Goal: Use online tool/utility

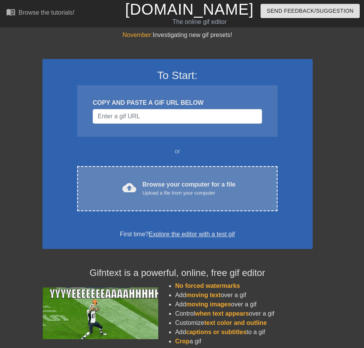
click at [188, 187] on div "Browse your computer for a file Upload a file from your computer" at bounding box center [188, 188] width 93 height 17
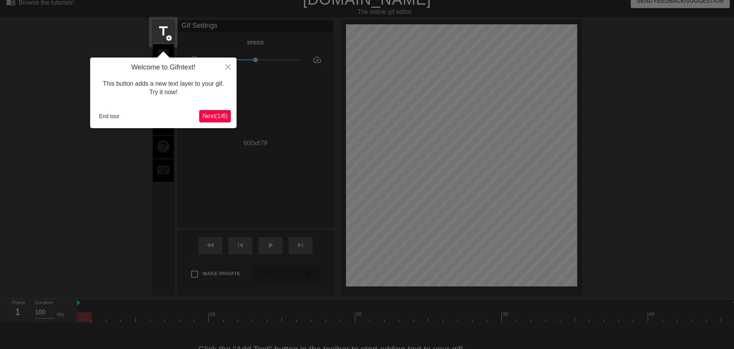
scroll to position [19, 0]
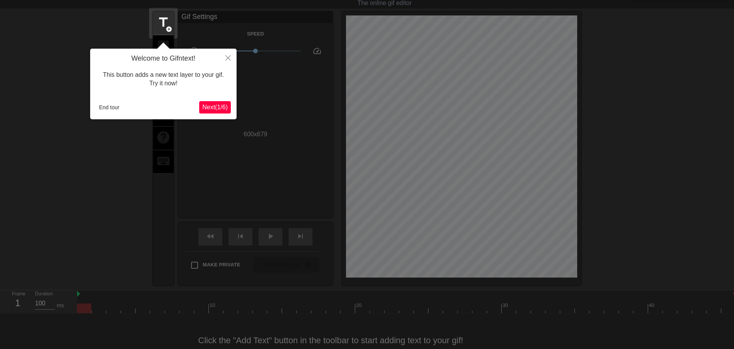
click at [211, 108] on span "Next ( 1 / 6 )" at bounding box center [214, 107] width 25 height 7
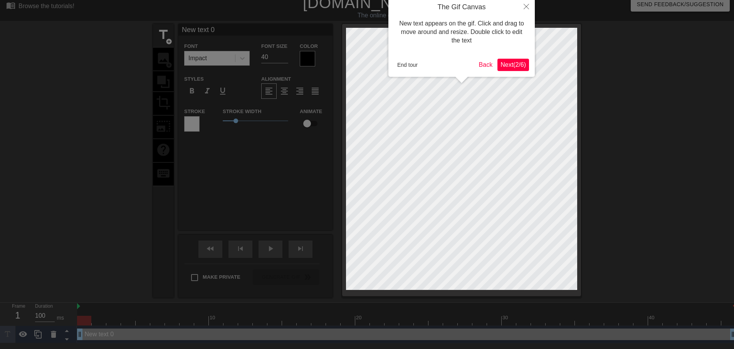
scroll to position [0, 0]
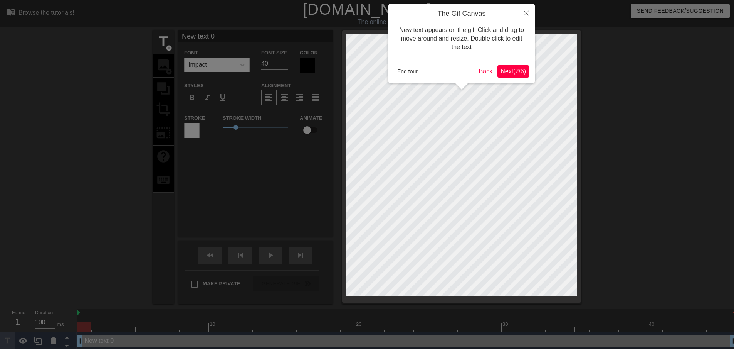
click at [363, 69] on span "Next ( 2 / 6 )" at bounding box center [513, 71] width 25 height 7
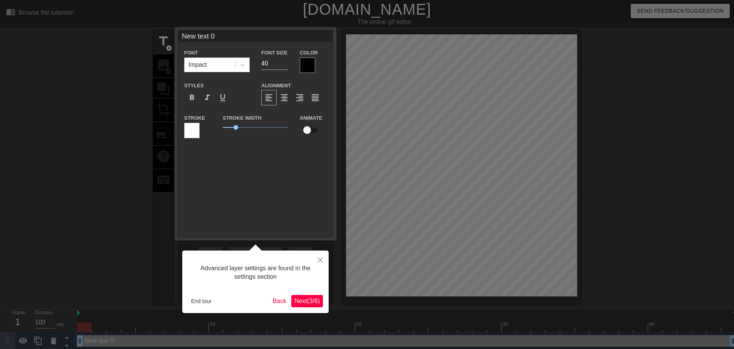
scroll to position [2, 0]
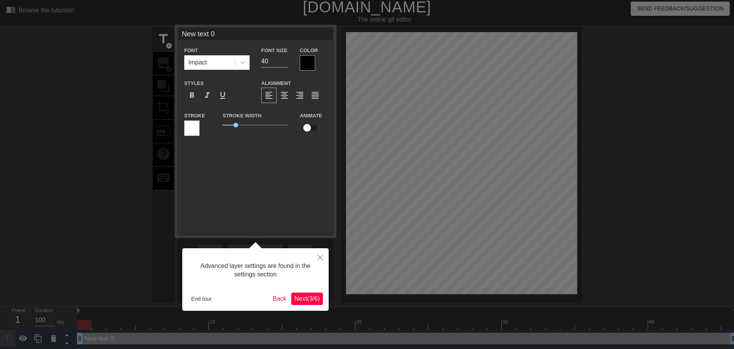
click at [307, 300] on span "Next ( 3 / 6 )" at bounding box center [307, 298] width 25 height 7
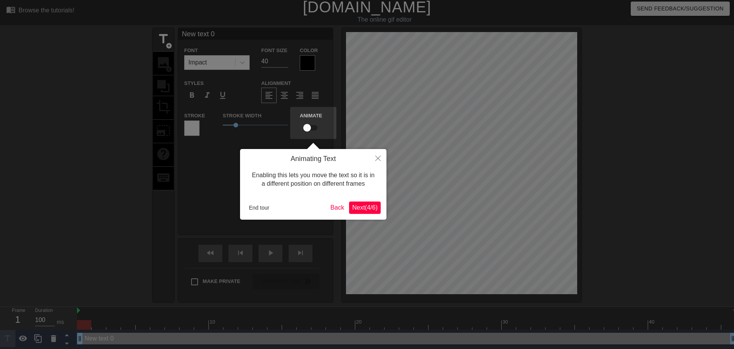
scroll to position [0, 0]
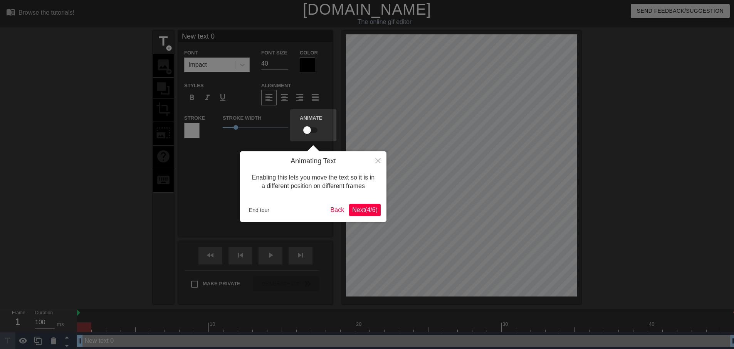
click at [363, 208] on span "Next ( 4 / 6 )" at bounding box center [364, 209] width 25 height 7
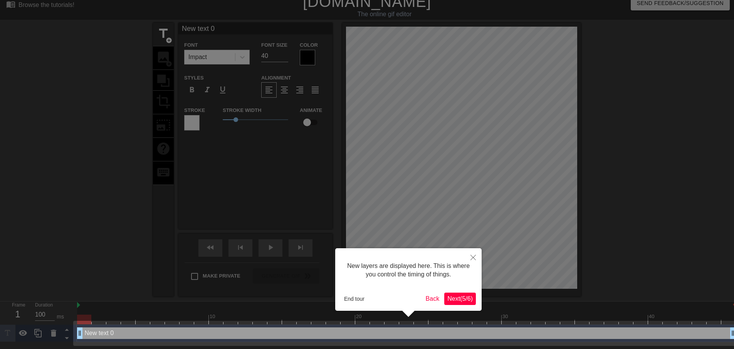
click at [363, 303] on button "Next ( 5 / 6 )" at bounding box center [461, 298] width 32 height 12
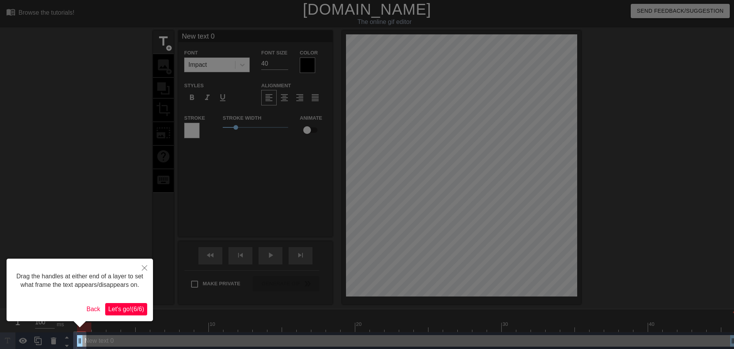
click at [125, 308] on span "Let's go! ( 6 / 6 )" at bounding box center [126, 308] width 36 height 7
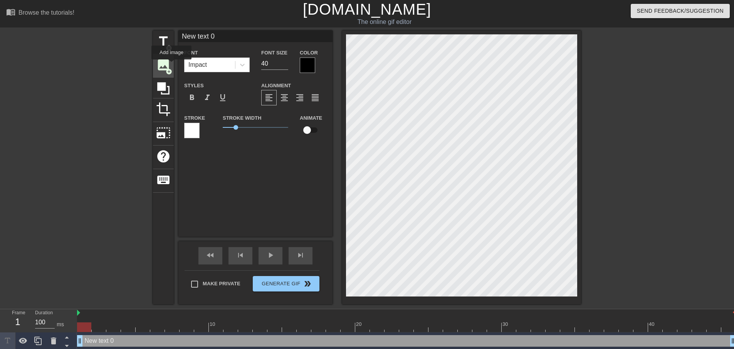
click at [172, 65] on div "image add_circle" at bounding box center [163, 66] width 21 height 24
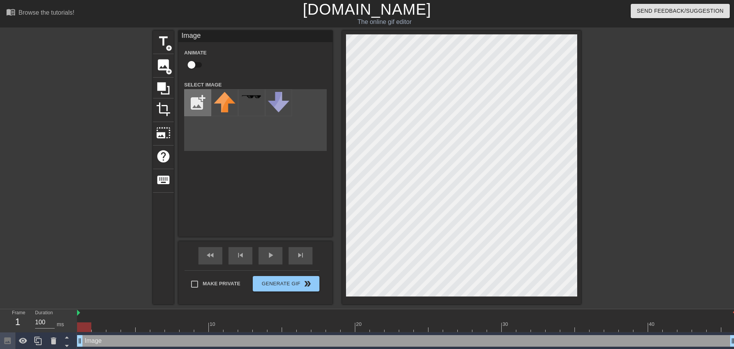
click at [190, 106] on input "file" at bounding box center [198, 102] width 26 height 26
type input "C:\fakepath\morganfreemantrue.png"
click at [228, 96] on img at bounding box center [225, 103] width 22 height 22
click at [190, 65] on input "checkbox" at bounding box center [192, 64] width 44 height 15
checkbox input "true"
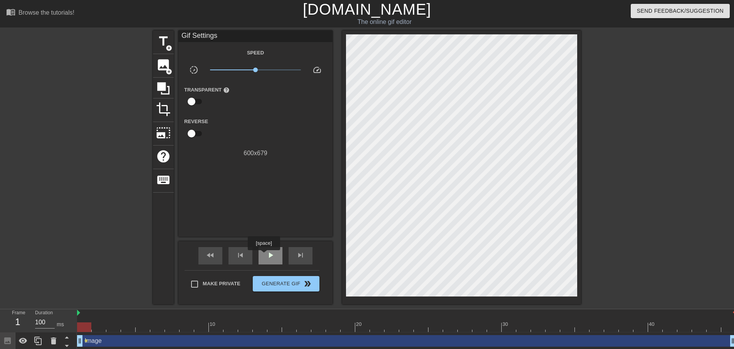
click at [264, 255] on div "play_arrow" at bounding box center [271, 255] width 24 height 17
click at [279, 252] on div "pause" at bounding box center [271, 255] width 24 height 17
click at [271, 255] on span "play_arrow" at bounding box center [270, 254] width 9 height 9
click at [271, 255] on span "pause" at bounding box center [270, 254] width 9 height 9
click at [271, 255] on span "play_arrow" at bounding box center [270, 254] width 9 height 9
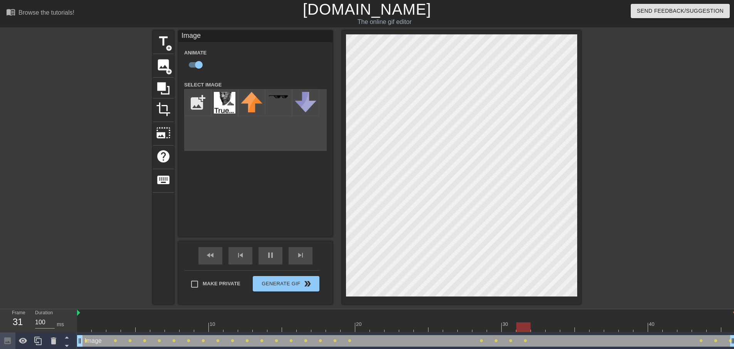
click at [335, 66] on div "title add_circle image add_circle crop photo_size_select_large help keyboard Im…" at bounding box center [367, 166] width 428 height 273
click at [266, 255] on div "pause" at bounding box center [271, 255] width 24 height 17
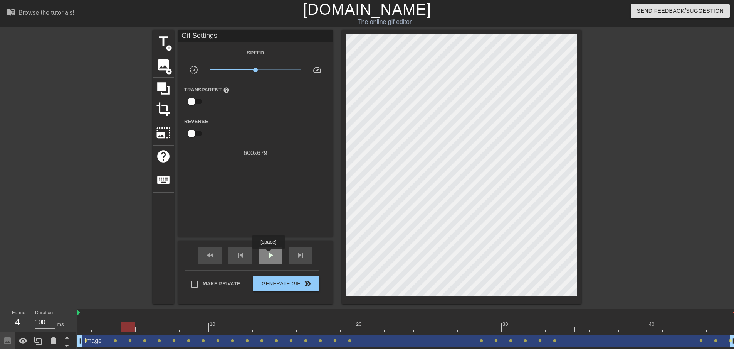
click at [268, 254] on span "play_arrow" at bounding box center [270, 254] width 9 height 9
click at [268, 254] on span "pause" at bounding box center [270, 254] width 9 height 9
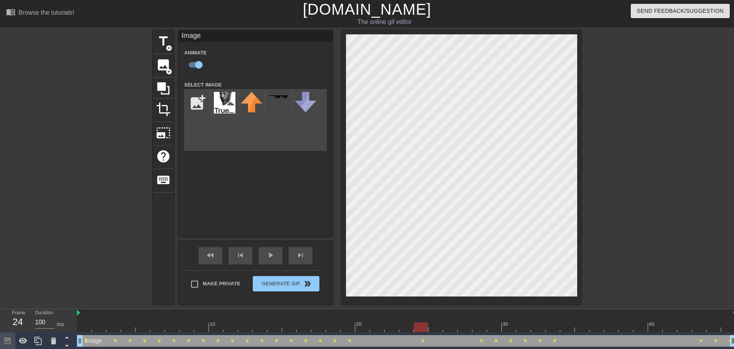
click at [79, 318] on div at bounding box center [84, 322] width 15 height 10
click at [79, 317] on div at bounding box center [84, 322] width 15 height 10
click at [163, 86] on icon at bounding box center [163, 88] width 12 height 12
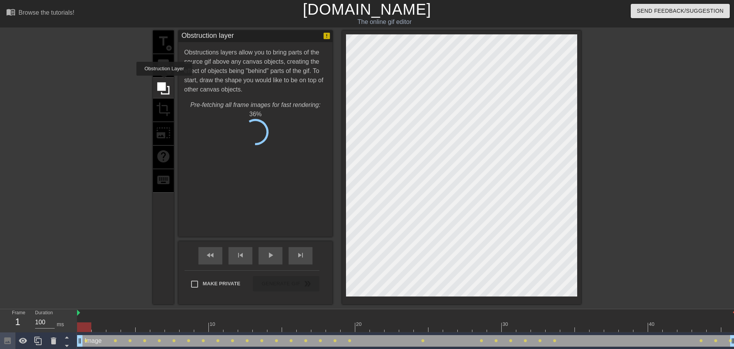
click at [163, 74] on div "title add_circle image add_circle crop photo_size_select_large help keyboard" at bounding box center [163, 166] width 21 height 273
click at [164, 68] on div "title add_circle image add_circle crop photo_size_select_large help keyboard" at bounding box center [163, 166] width 21 height 273
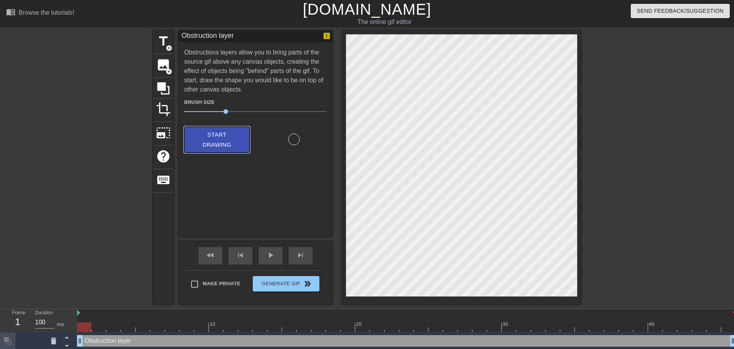
click at [223, 142] on span "Start Drawing" at bounding box center [217, 140] width 47 height 20
click at [363, 229] on div at bounding box center [649, 145] width 116 height 231
click at [267, 253] on span "play_arrow" at bounding box center [270, 254] width 9 height 9
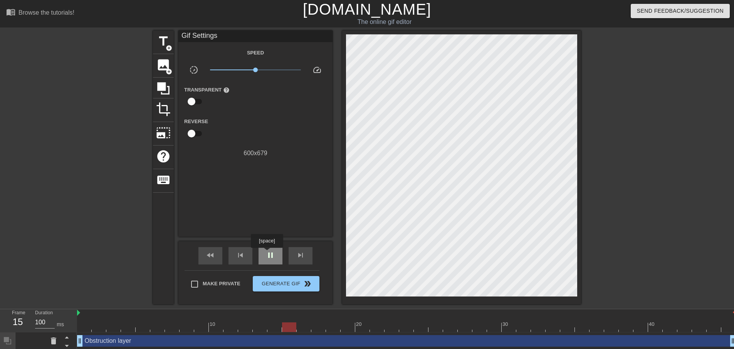
click at [267, 253] on span "pause" at bounding box center [270, 254] width 9 height 9
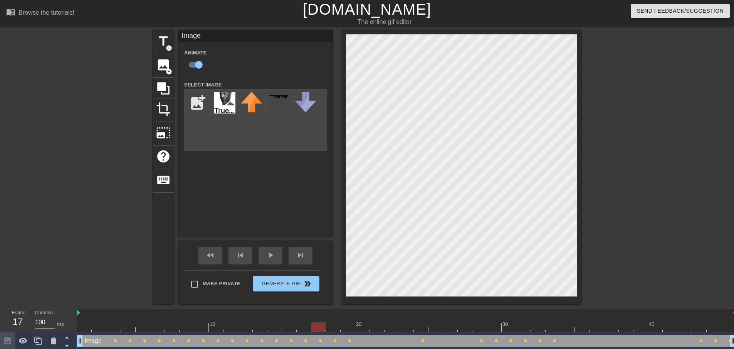
click at [195, 64] on input "checkbox" at bounding box center [199, 64] width 44 height 15
click at [195, 64] on input "checkbox" at bounding box center [192, 64] width 44 height 15
click at [198, 61] on input "checkbox" at bounding box center [199, 64] width 44 height 15
click at [197, 62] on input "checkbox" at bounding box center [192, 64] width 44 height 15
checkbox input "true"
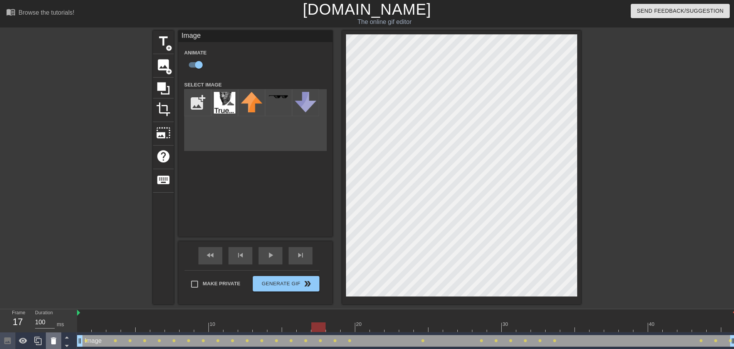
click at [57, 340] on icon at bounding box center [53, 340] width 9 height 9
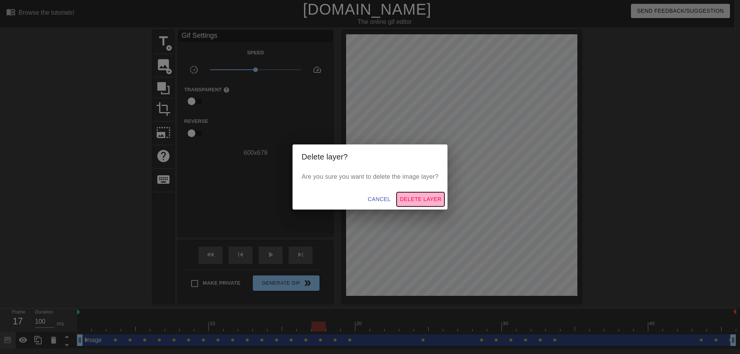
click at [363, 196] on span "Delete Layer" at bounding box center [421, 200] width 42 height 10
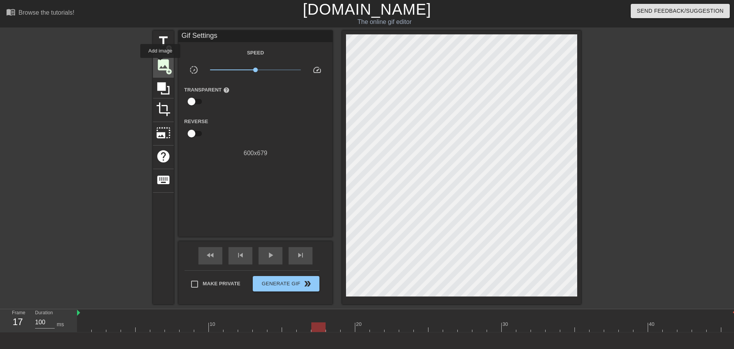
click at [162, 63] on span "image" at bounding box center [163, 64] width 15 height 15
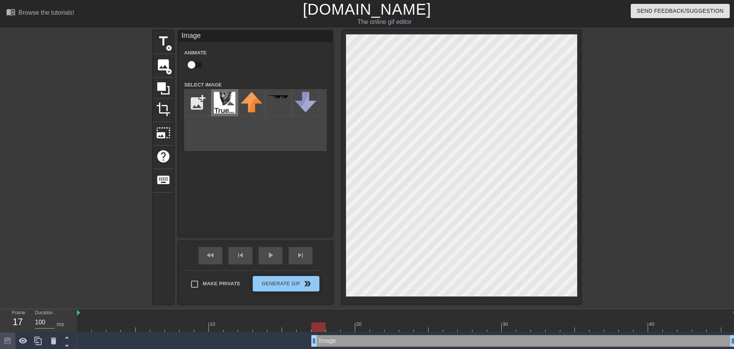
click at [220, 106] on img at bounding box center [225, 103] width 22 height 22
click at [330, 303] on div "title add_circle image add_circle crop photo_size_select_large help keyboard Im…" at bounding box center [367, 166] width 428 height 273
click at [325, 298] on div "title add_circle image add_circle crop photo_size_select_large help keyboard Im…" at bounding box center [367, 166] width 428 height 273
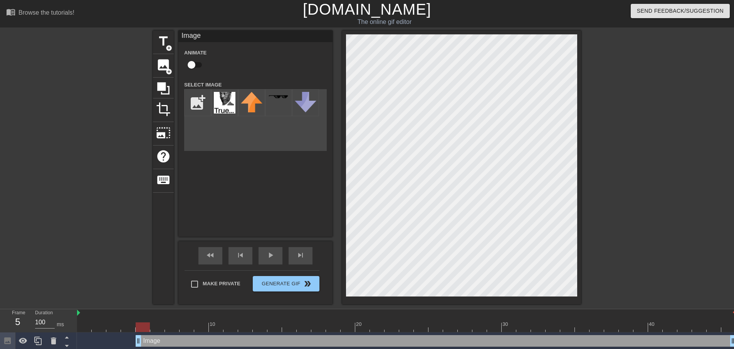
drag, startPoint x: 315, startPoint y: 340, endPoint x: 140, endPoint y: 344, distance: 175.1
click at [133, 324] on div at bounding box center [406, 327] width 659 height 10
click at [140, 324] on div at bounding box center [406, 327] width 659 height 10
click at [147, 326] on div at bounding box center [406, 327] width 659 height 10
click at [158, 326] on div at bounding box center [406, 327] width 659 height 10
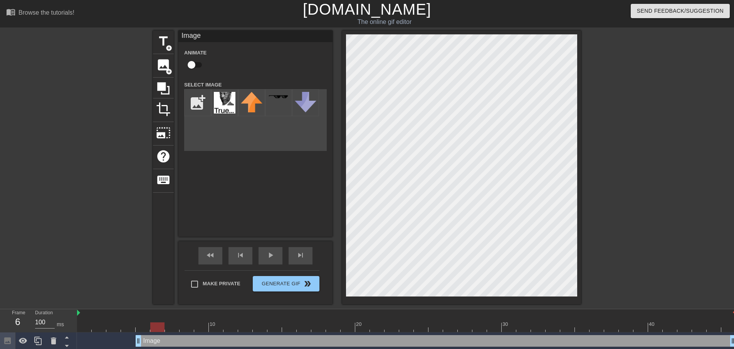
click at [172, 326] on div at bounding box center [406, 327] width 659 height 10
click at [194, 327] on div at bounding box center [406, 327] width 659 height 10
click at [207, 327] on div at bounding box center [406, 327] width 659 height 10
click at [216, 330] on div at bounding box center [406, 327] width 659 height 10
click at [230, 329] on div at bounding box center [406, 327] width 659 height 10
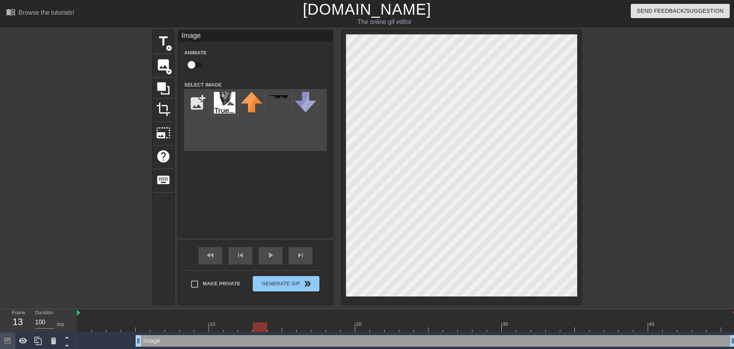
click at [253, 329] on div at bounding box center [406, 327] width 659 height 10
click at [232, 330] on div at bounding box center [406, 327] width 659 height 10
click at [211, 330] on div at bounding box center [406, 327] width 659 height 10
click at [82, 320] on div at bounding box center [84, 322] width 15 height 10
click at [250, 328] on div at bounding box center [406, 327] width 659 height 10
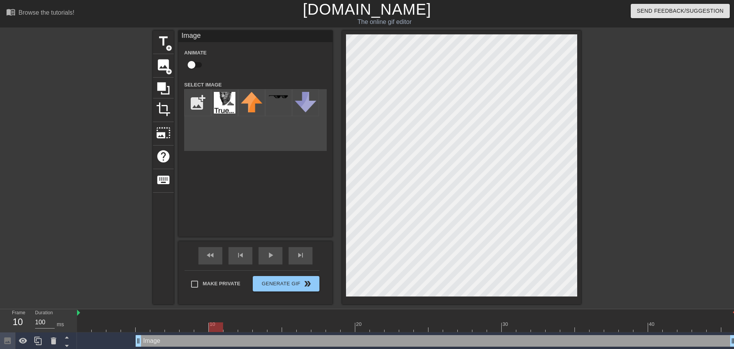
click at [211, 329] on div at bounding box center [406, 327] width 659 height 10
click at [315, 327] on div at bounding box center [406, 327] width 659 height 10
click at [342, 325] on div at bounding box center [406, 327] width 659 height 10
click at [239, 324] on div at bounding box center [406, 327] width 659 height 10
click at [210, 325] on div at bounding box center [406, 327] width 659 height 10
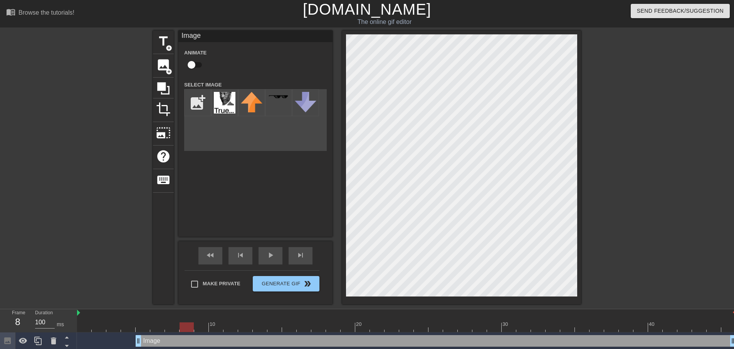
click at [188, 326] on div at bounding box center [406, 327] width 659 height 10
click at [199, 325] on div at bounding box center [406, 327] width 659 height 10
click at [363, 285] on div at bounding box center [461, 166] width 239 height 273
click at [202, 61] on input "checkbox" at bounding box center [192, 64] width 44 height 15
checkbox input "true"
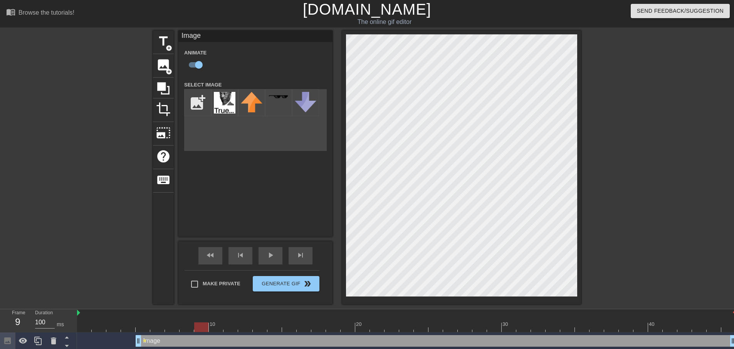
click at [217, 328] on div at bounding box center [406, 327] width 659 height 10
click at [274, 73] on div "title add_circle image add_circle crop photo_size_select_large help keyboard Im…" at bounding box center [367, 166] width 428 height 273
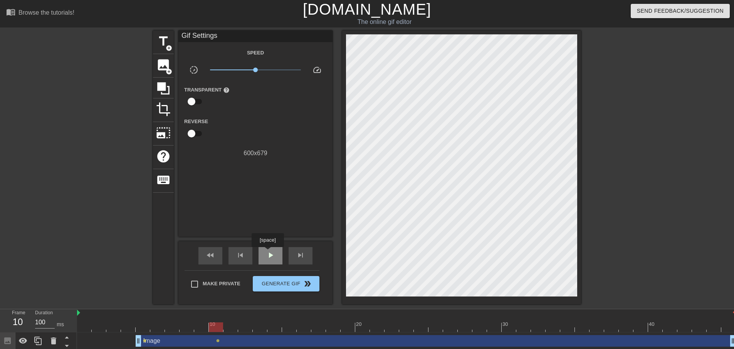
click at [268, 252] on span "play_arrow" at bounding box center [270, 254] width 9 height 9
click at [138, 323] on div at bounding box center [406, 327] width 659 height 10
click at [117, 315] on div at bounding box center [406, 313] width 659 height 8
click at [223, 338] on div "Image drag_handle drag_handle" at bounding box center [436, 341] width 601 height 12
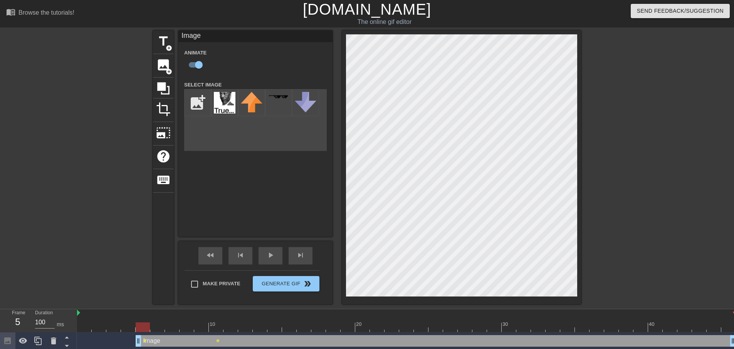
click at [217, 342] on div "Image drag_handle drag_handle" at bounding box center [436, 341] width 601 height 12
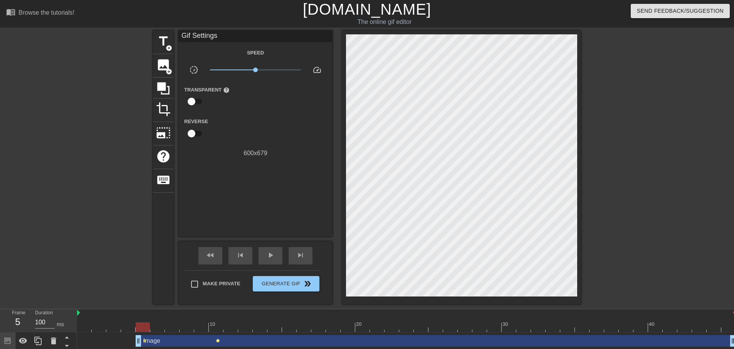
click at [217, 340] on span "lens" at bounding box center [217, 340] width 3 height 3
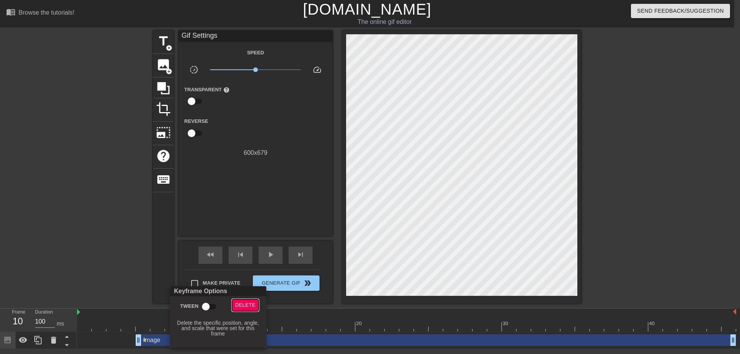
click at [244, 308] on span "Delete" at bounding box center [245, 305] width 20 height 9
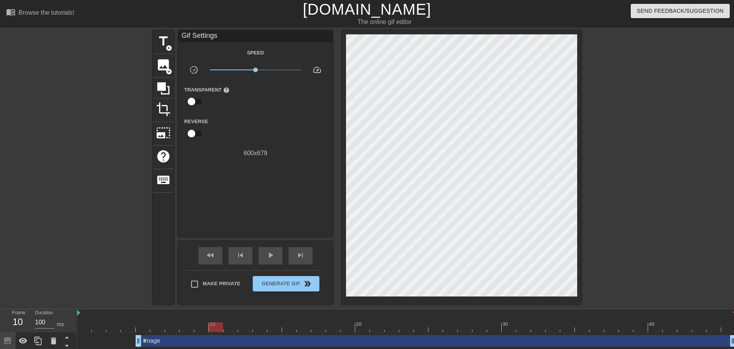
click at [140, 331] on div at bounding box center [406, 327] width 659 height 10
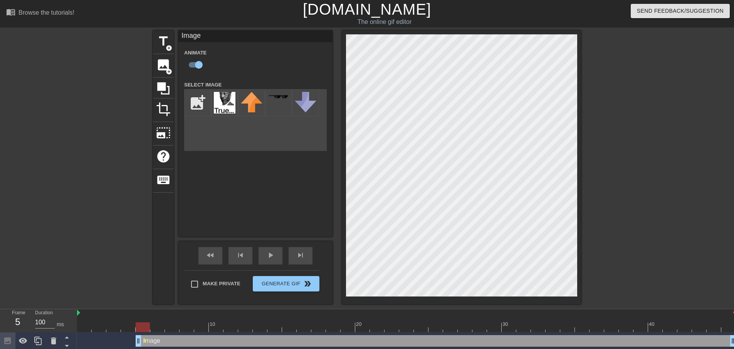
click at [363, 326] on div at bounding box center [406, 327] width 659 height 10
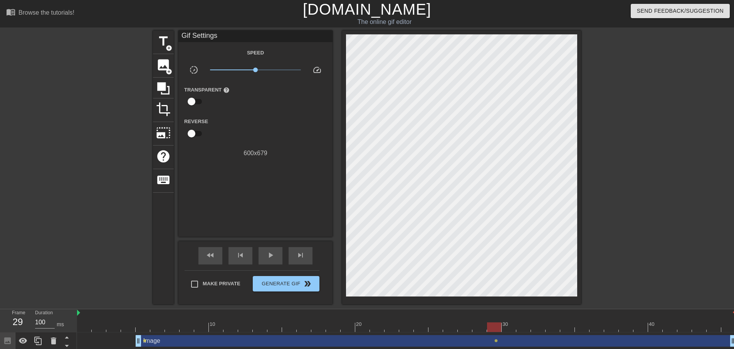
click at [363, 190] on div at bounding box center [649, 145] width 116 height 231
click at [363, 329] on div at bounding box center [494, 327] width 14 height 10
click at [363, 328] on div at bounding box center [406, 327] width 659 height 10
click at [140, 330] on div at bounding box center [406, 327] width 659 height 10
click at [115, 328] on div at bounding box center [406, 327] width 659 height 10
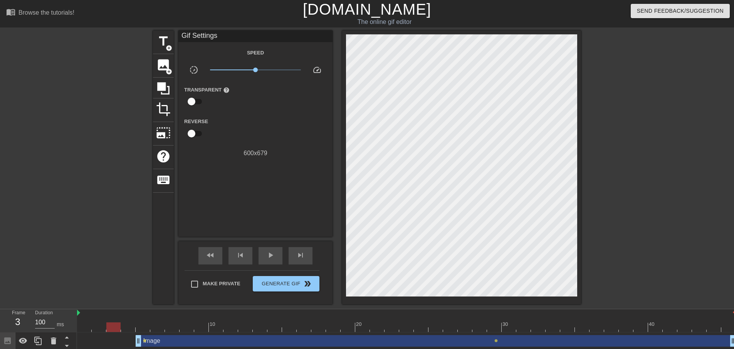
click at [137, 327] on div at bounding box center [406, 327] width 659 height 10
click at [337, 328] on div at bounding box center [406, 327] width 659 height 10
click at [363, 339] on span "lens" at bounding box center [496, 340] width 3 height 3
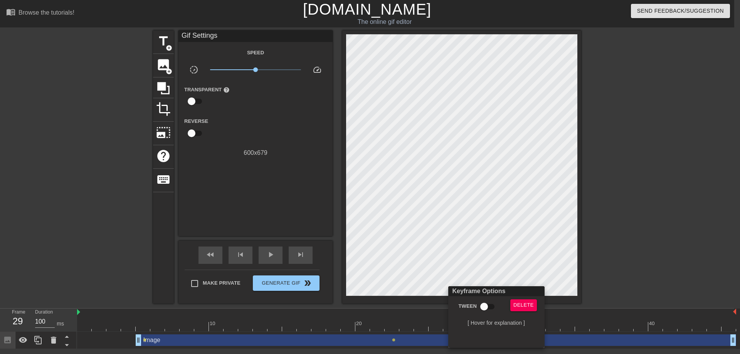
click at [363, 297] on div "Keyframe Options Tween Delete [ Hover for explanation ]" at bounding box center [496, 317] width 96 height 62
click at [363, 301] on button "Delete" at bounding box center [523, 306] width 27 height 12
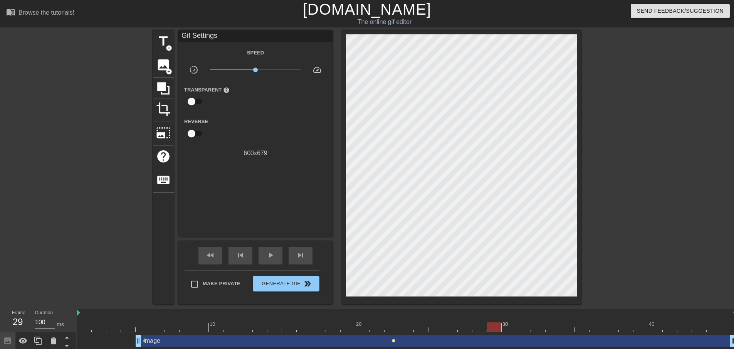
click at [363, 342] on span "lens" at bounding box center [393, 340] width 3 height 3
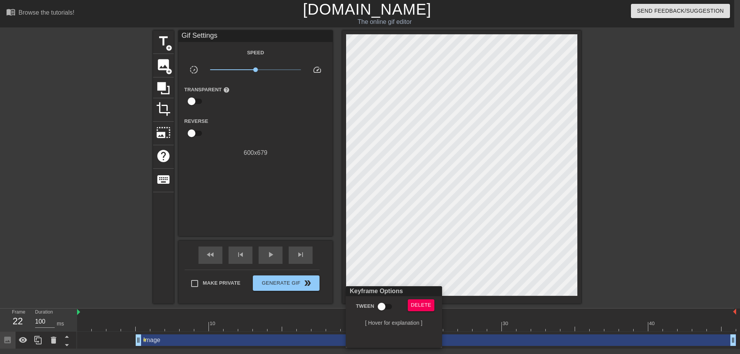
click at [363, 243] on div at bounding box center [370, 177] width 740 height 354
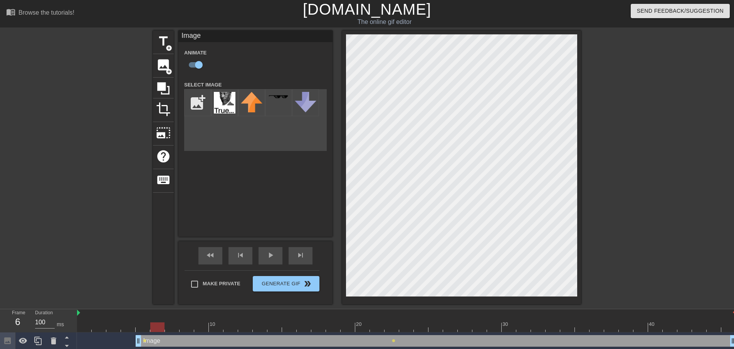
click at [153, 326] on div at bounding box center [406, 327] width 659 height 10
click at [145, 328] on div at bounding box center [406, 327] width 659 height 10
click at [363, 333] on div "Image drag_handle drag_handle lens lens" at bounding box center [406, 340] width 659 height 17
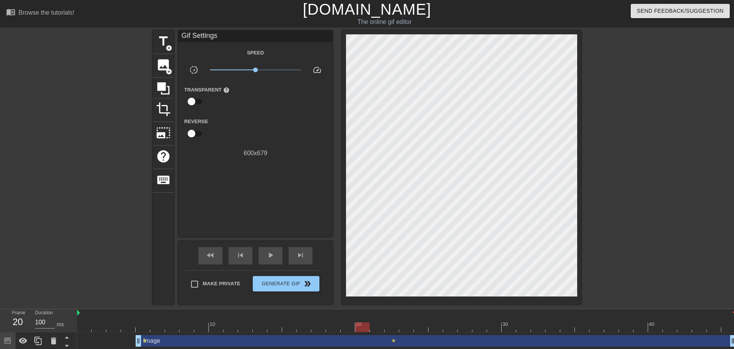
click at [363, 330] on div at bounding box center [406, 327] width 659 height 10
click at [363, 326] on div at bounding box center [406, 327] width 659 height 10
click at [362, 327] on div at bounding box center [406, 327] width 659 height 10
click at [338, 326] on div at bounding box center [406, 327] width 659 height 10
click at [349, 326] on div at bounding box center [406, 327] width 659 height 10
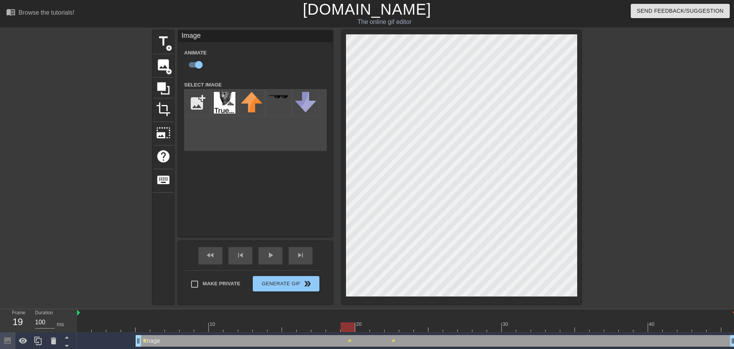
click at [360, 328] on div at bounding box center [406, 327] width 659 height 10
click at [363, 325] on div at bounding box center [406, 327] width 659 height 10
click at [363, 340] on span "lens" at bounding box center [393, 340] width 3 height 3
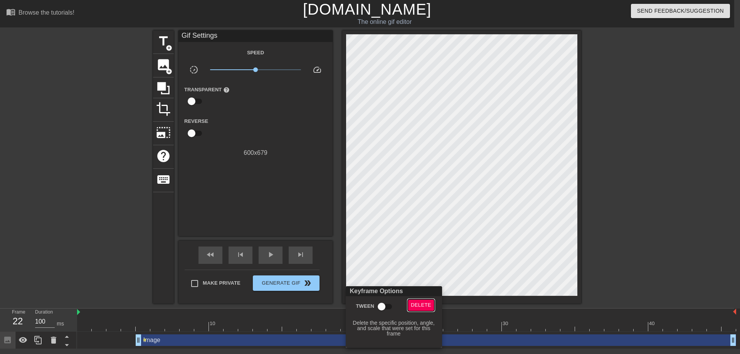
click at [363, 304] on span "Delete" at bounding box center [421, 305] width 20 height 9
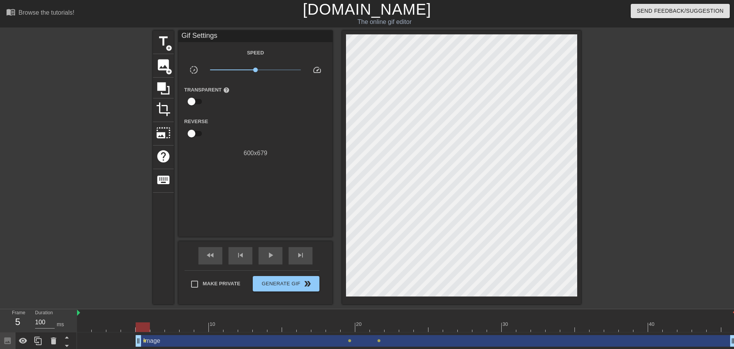
click at [148, 328] on div at bounding box center [406, 327] width 659 height 10
click at [144, 325] on div at bounding box center [406, 327] width 659 height 10
click at [150, 340] on div "Image drag_handle drag_handle" at bounding box center [436, 341] width 601 height 12
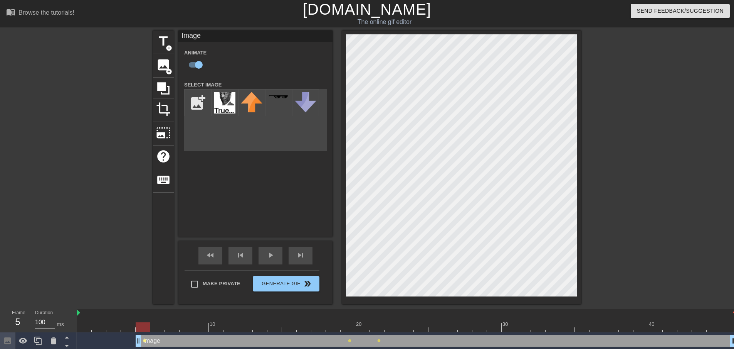
click at [145, 341] on span "lens" at bounding box center [144, 340] width 3 height 3
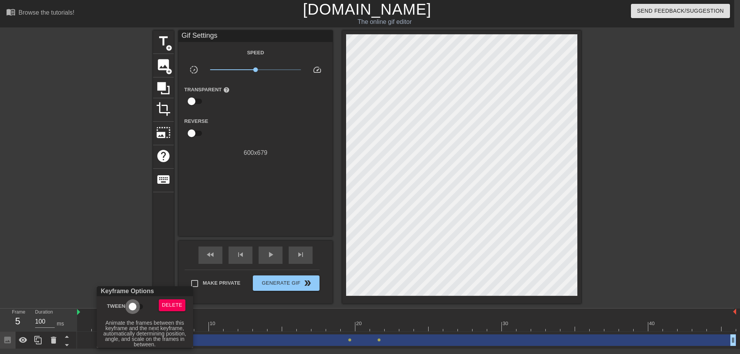
click at [136, 307] on input "Tween" at bounding box center [133, 307] width 44 height 15
checkbox input "true"
drag, startPoint x: 668, startPoint y: 241, endPoint x: 664, endPoint y: 242, distance: 3.9
click at [363, 241] on div at bounding box center [370, 177] width 740 height 354
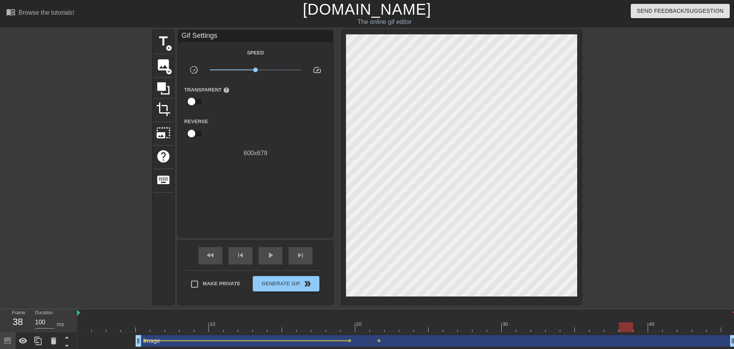
click at [352, 340] on div "Image drag_handle drag_handle" at bounding box center [436, 341] width 601 height 12
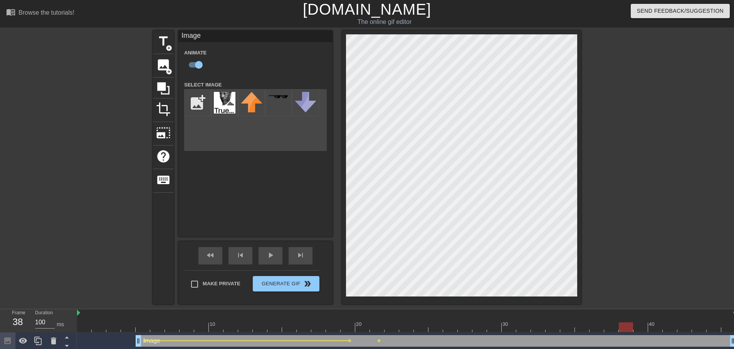
click at [326, 327] on div at bounding box center [406, 327] width 659 height 10
click at [106, 317] on div at bounding box center [99, 322] width 15 height 10
click at [143, 339] on span "lens" at bounding box center [144, 340] width 3 height 3
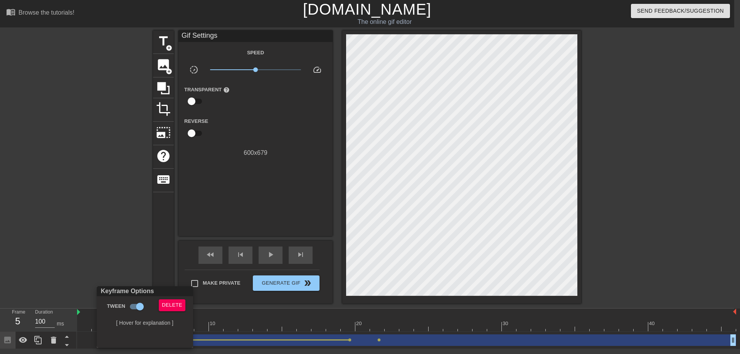
click at [239, 295] on div at bounding box center [370, 177] width 740 height 354
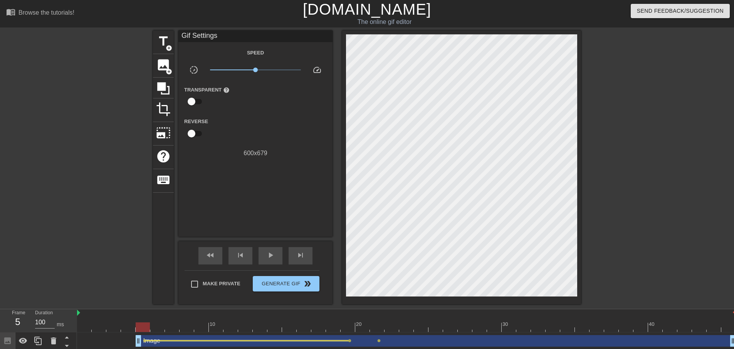
drag, startPoint x: 146, startPoint y: 339, endPoint x: 216, endPoint y: 340, distance: 69.4
click at [216, 335] on div "lens" at bounding box center [406, 335] width 659 height 0
drag, startPoint x: 167, startPoint y: 340, endPoint x: 251, endPoint y: 341, distance: 83.7
click at [251, 341] on div "Image drag_handle drag_handle lens lens lens" at bounding box center [406, 341] width 659 height 12
click at [241, 340] on div at bounding box center [247, 340] width 202 height 1
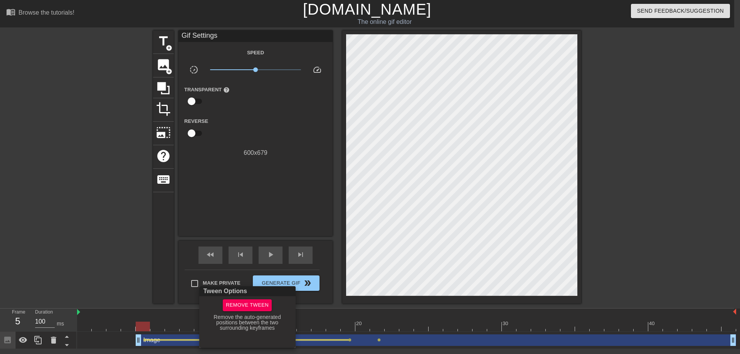
click at [241, 340] on div "Tween Options Remove Tween Remove the auto-generated positions between the two …" at bounding box center [247, 317] width 96 height 62
click at [216, 340] on div "Tween Options Remove Tween Remove the auto-generated positions between the two …" at bounding box center [247, 317] width 96 height 62
click at [245, 305] on span "Remove Tween" at bounding box center [247, 305] width 43 height 9
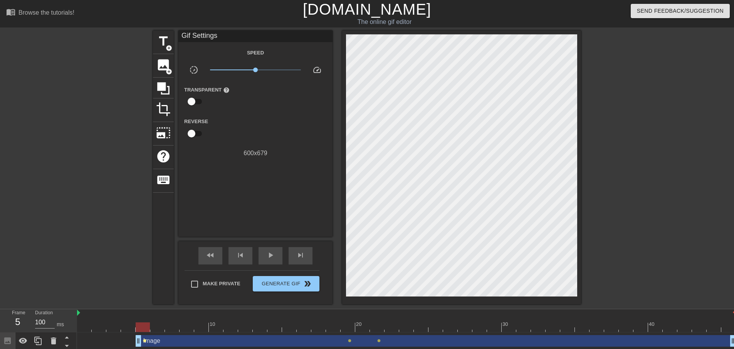
click at [145, 340] on span "lens" at bounding box center [144, 340] width 3 height 3
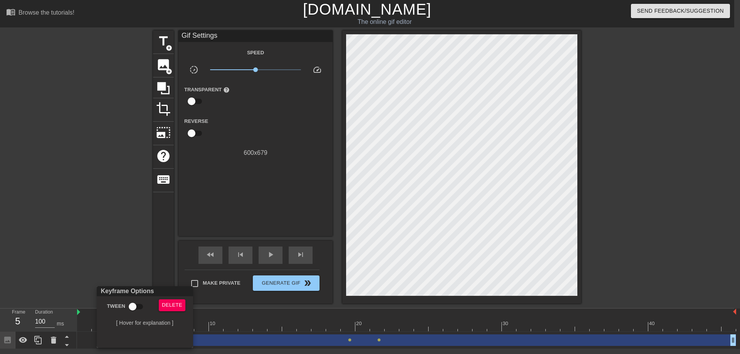
click at [233, 333] on div at bounding box center [370, 177] width 740 height 354
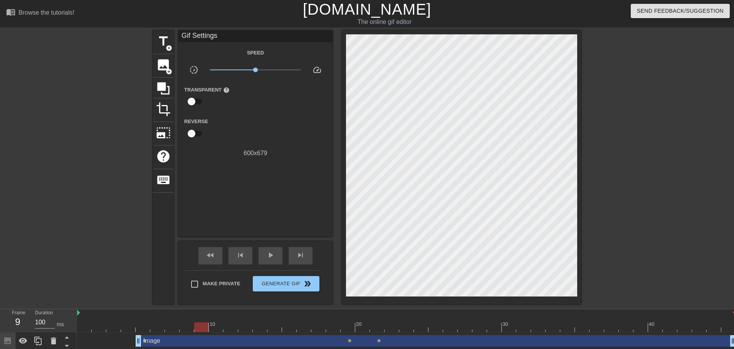
click at [203, 326] on div at bounding box center [406, 327] width 659 height 10
click at [145, 341] on span "lens" at bounding box center [144, 340] width 3 height 3
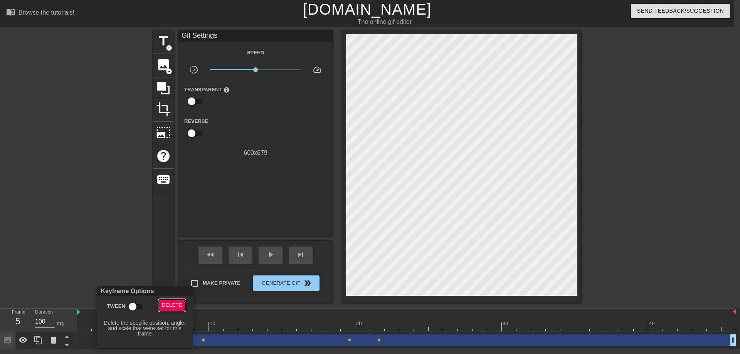
click at [168, 305] on span "Delete" at bounding box center [172, 305] width 20 height 9
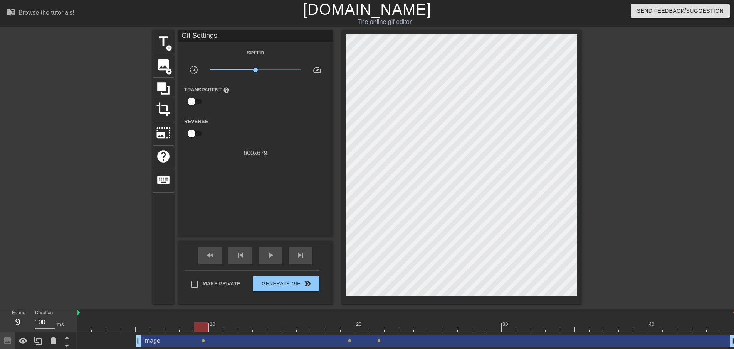
click at [200, 329] on div at bounding box center [406, 327] width 659 height 10
drag, startPoint x: 138, startPoint y: 338, endPoint x: 199, endPoint y: 340, distance: 60.9
click at [189, 328] on div at bounding box center [406, 327] width 659 height 10
click at [203, 339] on span "lens" at bounding box center [203, 340] width 3 height 3
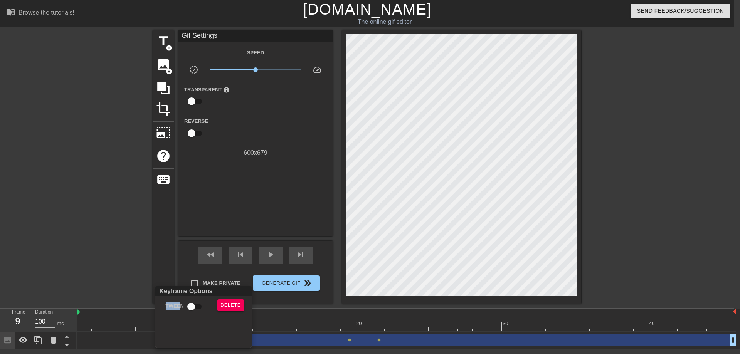
drag, startPoint x: 203, startPoint y: 339, endPoint x: 187, endPoint y: 310, distance: 33.5
click at [184, 310] on label "Tween" at bounding box center [186, 307] width 41 height 15
click at [193, 306] on input "Tween" at bounding box center [191, 307] width 44 height 15
checkbox input "true"
click at [363, 315] on div at bounding box center [370, 177] width 740 height 354
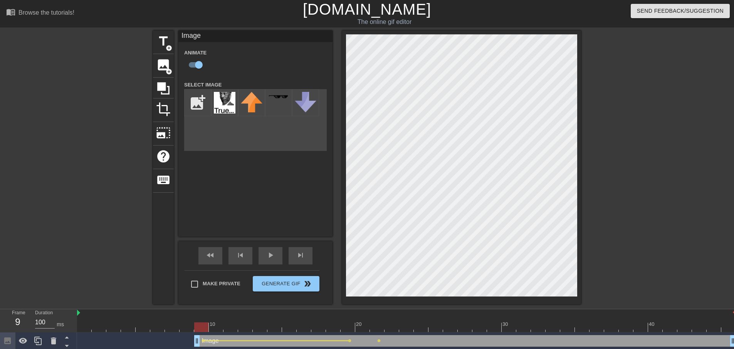
click at [363, 329] on div at bounding box center [406, 327] width 659 height 10
click at [361, 329] on div at bounding box center [406, 327] width 659 height 10
click at [363, 329] on div at bounding box center [406, 327] width 659 height 10
click at [335, 118] on div "title add_circle image add_circle crop photo_size_select_large help keyboard Im…" at bounding box center [367, 166] width 428 height 273
click at [359, 328] on div at bounding box center [406, 327] width 659 height 10
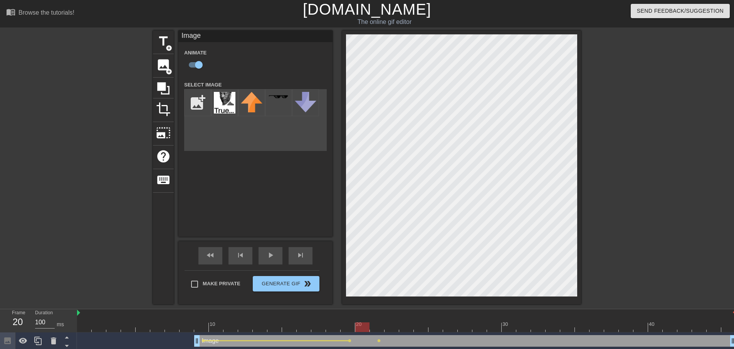
click at [349, 329] on div at bounding box center [406, 327] width 659 height 10
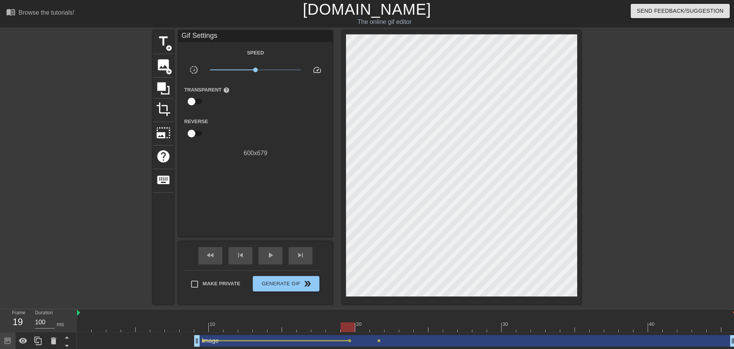
drag, startPoint x: 380, startPoint y: 339, endPoint x: 362, endPoint y: 343, distance: 17.9
click at [362, 343] on div "Image drag_handle drag_handle" at bounding box center [465, 341] width 542 height 12
click at [363, 339] on span "lens" at bounding box center [378, 340] width 3 height 3
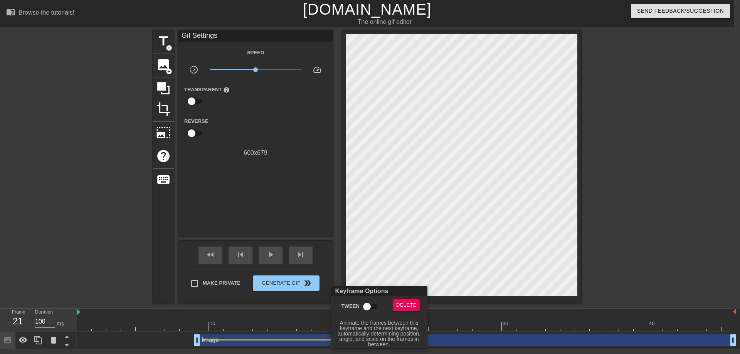
click at [363, 307] on input "Tween" at bounding box center [367, 307] width 44 height 15
checkbox input "true"
click at [363, 263] on div at bounding box center [370, 177] width 740 height 354
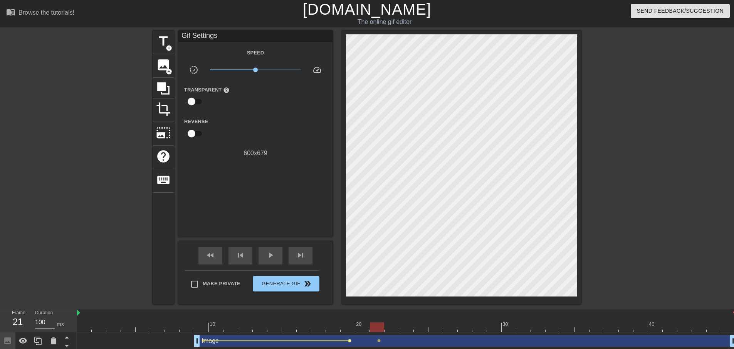
click at [350, 340] on span "lens" at bounding box center [349, 340] width 3 height 3
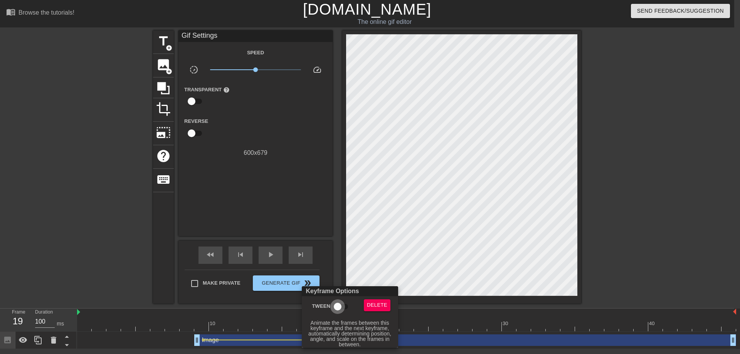
click at [340, 310] on input "Tween" at bounding box center [338, 307] width 44 height 15
checkbox input "true"
click at [363, 257] on div at bounding box center [370, 177] width 740 height 354
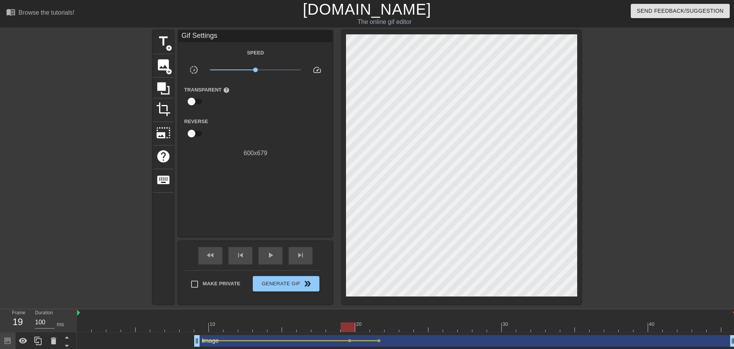
click at [202, 334] on div "Image drag_handle drag_handle lens lens lens" at bounding box center [406, 340] width 659 height 17
click at [200, 330] on div at bounding box center [406, 327] width 659 height 10
click at [149, 322] on div at bounding box center [406, 327] width 659 height 10
click at [363, 98] on div "title add_circle image add_circle crop photo_size_select_large help keyboard Gi…" at bounding box center [367, 166] width 428 height 273
click at [108, 325] on div at bounding box center [406, 327] width 659 height 10
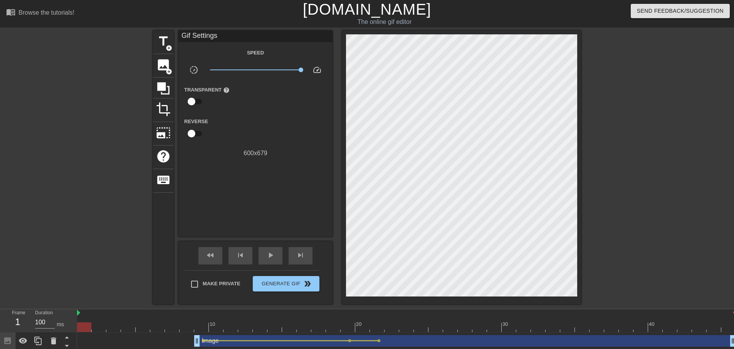
click at [86, 328] on div at bounding box center [406, 327] width 659 height 10
drag, startPoint x: 300, startPoint y: 65, endPoint x: 275, endPoint y: 71, distance: 26.2
click at [275, 71] on span "x2.69" at bounding box center [255, 69] width 91 height 9
click at [280, 70] on span "x3.43" at bounding box center [280, 69] width 5 height 5
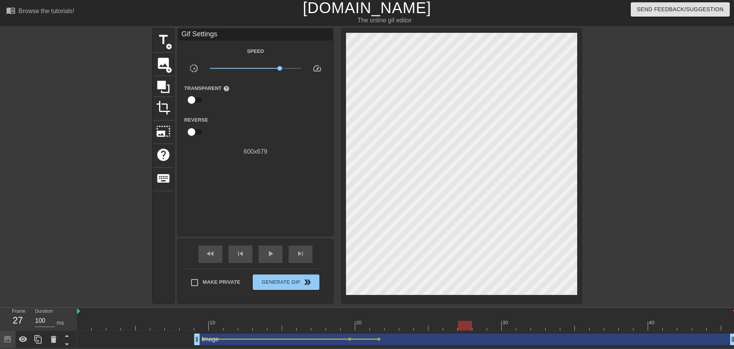
click at [363, 325] on div at bounding box center [406, 325] width 659 height 10
click at [363, 325] on div at bounding box center [480, 325] width 14 height 10
drag, startPoint x: 481, startPoint y: 325, endPoint x: 712, endPoint y: 325, distance: 230.6
click at [363, 325] on div at bounding box center [714, 325] width 14 height 10
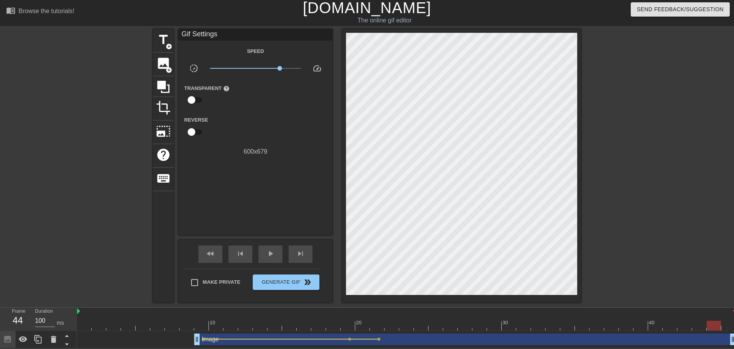
click at [363, 326] on div at bounding box center [406, 325] width 659 height 10
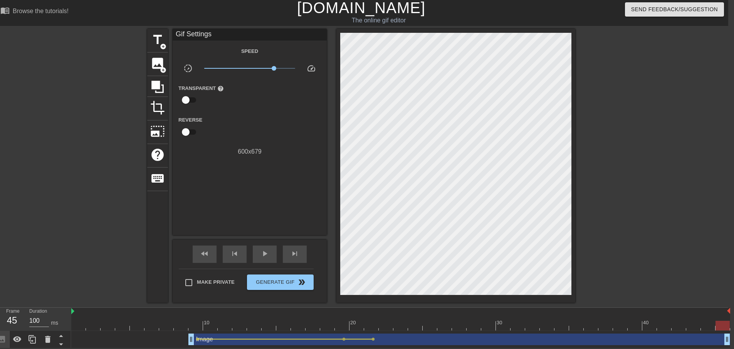
scroll to position [0, 6]
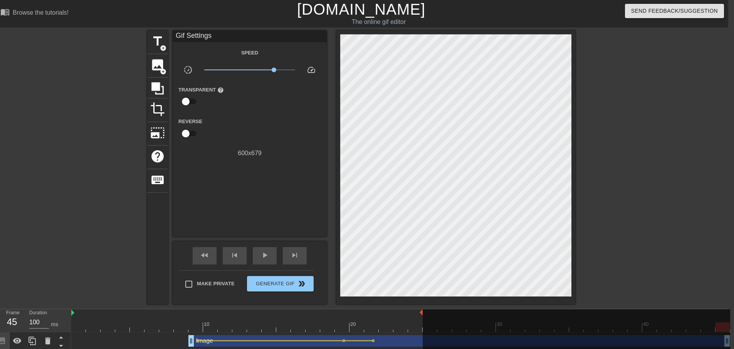
drag, startPoint x: 730, startPoint y: 309, endPoint x: 414, endPoint y: 320, distance: 315.6
click at [363, 320] on div "10 20 30 40" at bounding box center [400, 320] width 659 height 23
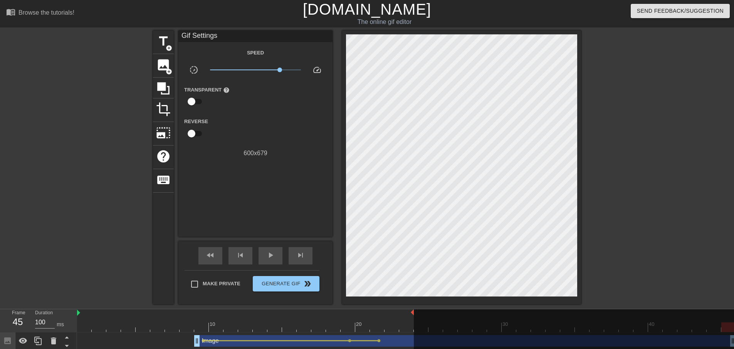
click at [83, 312] on div at bounding box center [245, 313] width 337 height 8
click at [56, 276] on div "title add_circle image add_circle crop photo_size_select_large help keyboard Gi…" at bounding box center [367, 166] width 734 height 273
click at [81, 324] on div at bounding box center [406, 327] width 659 height 10
drag, startPoint x: 278, startPoint y: 68, endPoint x: 220, endPoint y: 74, distance: 58.5
click at [220, 74] on div "x0.178" at bounding box center [255, 71] width 103 height 12
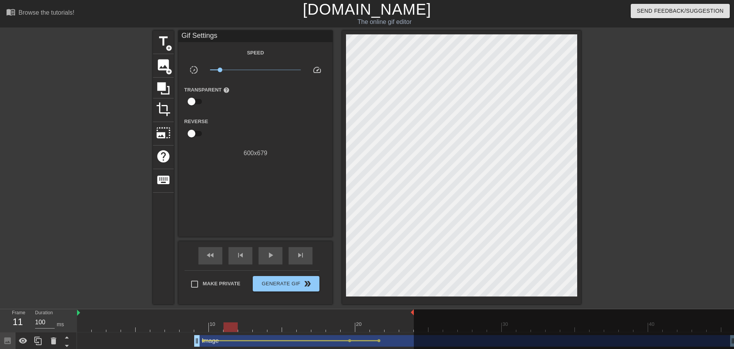
scroll to position [2, 0]
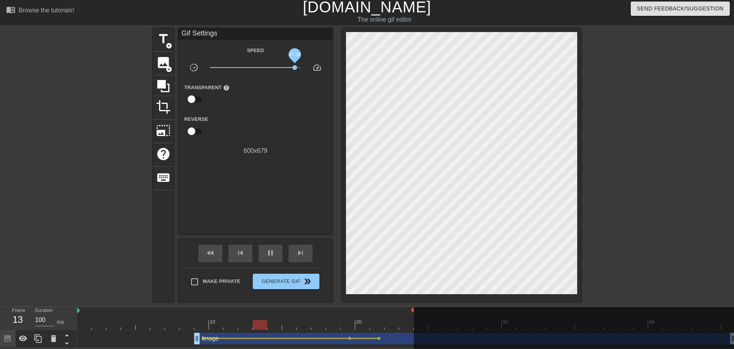
drag, startPoint x: 219, startPoint y: 67, endPoint x: 287, endPoint y: 63, distance: 68.8
click at [293, 65] on span "x7.24" at bounding box center [295, 67] width 5 height 5
drag, startPoint x: 291, startPoint y: 65, endPoint x: 268, endPoint y: 66, distance: 23.9
click at [268, 66] on span "x1.82" at bounding box center [267, 67] width 5 height 5
drag, startPoint x: 269, startPoint y: 67, endPoint x: 284, endPoint y: 67, distance: 15.1
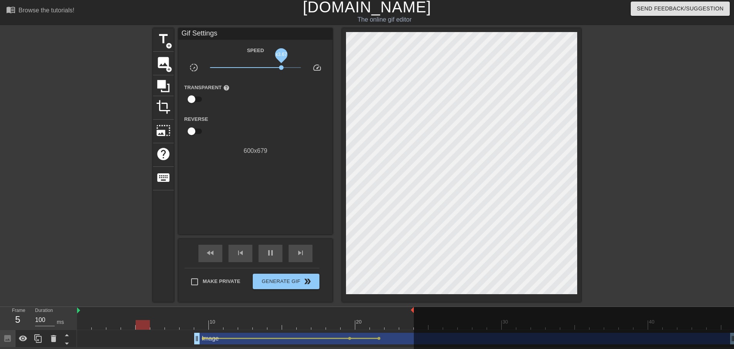
click at [284, 67] on span "x3.67" at bounding box center [281, 67] width 5 height 5
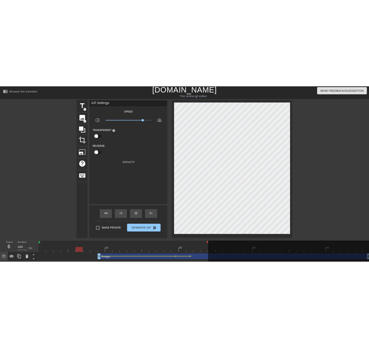
scroll to position [0, 0]
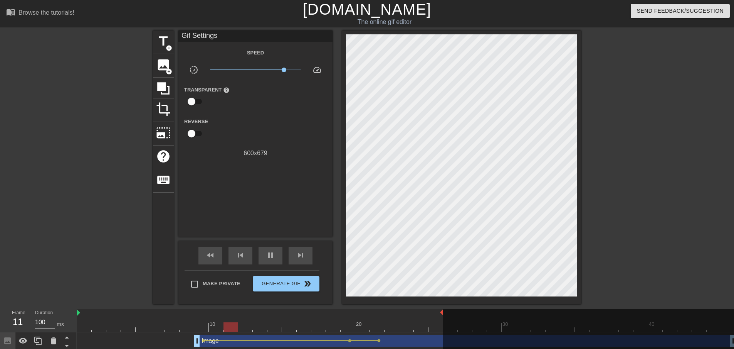
drag, startPoint x: 413, startPoint y: 312, endPoint x: 442, endPoint y: 312, distance: 29.3
drag, startPoint x: 442, startPoint y: 312, endPoint x: 453, endPoint y: 313, distance: 11.2
drag, startPoint x: 453, startPoint y: 313, endPoint x: 495, endPoint y: 313, distance: 42.0
click at [363, 313] on div "10 20 30 40" at bounding box center [406, 320] width 659 height 23
drag, startPoint x: 457, startPoint y: 313, endPoint x: 477, endPoint y: 313, distance: 20.0
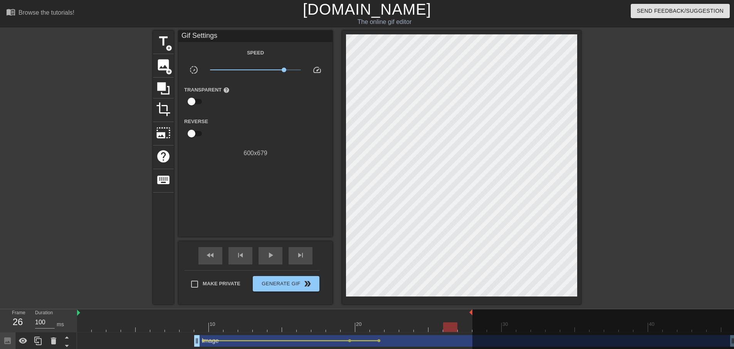
click at [363, 313] on div "10 20 30 40" at bounding box center [406, 320] width 659 height 23
click at [82, 312] on div at bounding box center [275, 313] width 396 height 8
click at [87, 323] on div at bounding box center [406, 327] width 659 height 10
click at [88, 275] on div "title add_circle image add_circle crop photo_size_select_large help keyboard Gi…" at bounding box center [367, 166] width 734 height 273
click at [288, 285] on span "Generate Gif double_arrow" at bounding box center [286, 283] width 61 height 9
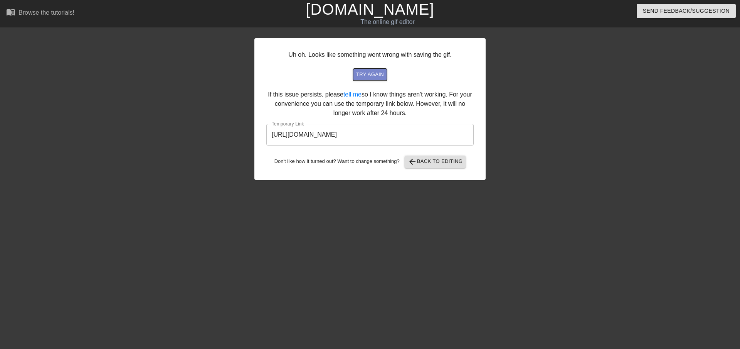
click at [363, 78] on span "try again" at bounding box center [370, 74] width 28 height 9
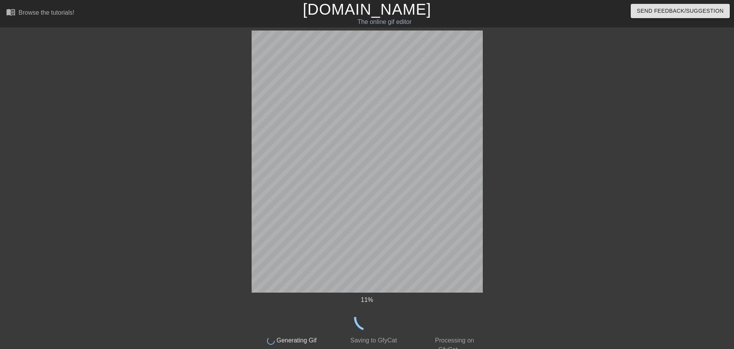
drag, startPoint x: 369, startPoint y: 78, endPoint x: 611, endPoint y: 182, distance: 263.2
click at [363, 182] on div "11 % done Generating Gif done Saving to GfyCat done Processing on GfyCat title …" at bounding box center [367, 191] width 734 height 323
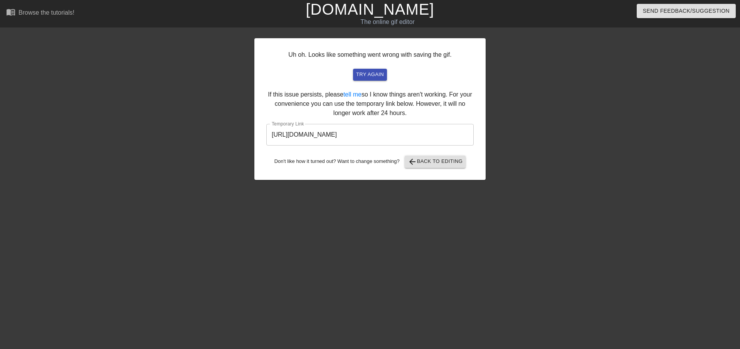
click at [363, 135] on input "[URL][DOMAIN_NAME]" at bounding box center [369, 135] width 207 height 22
